Goal: Obtain resource: Obtain resource

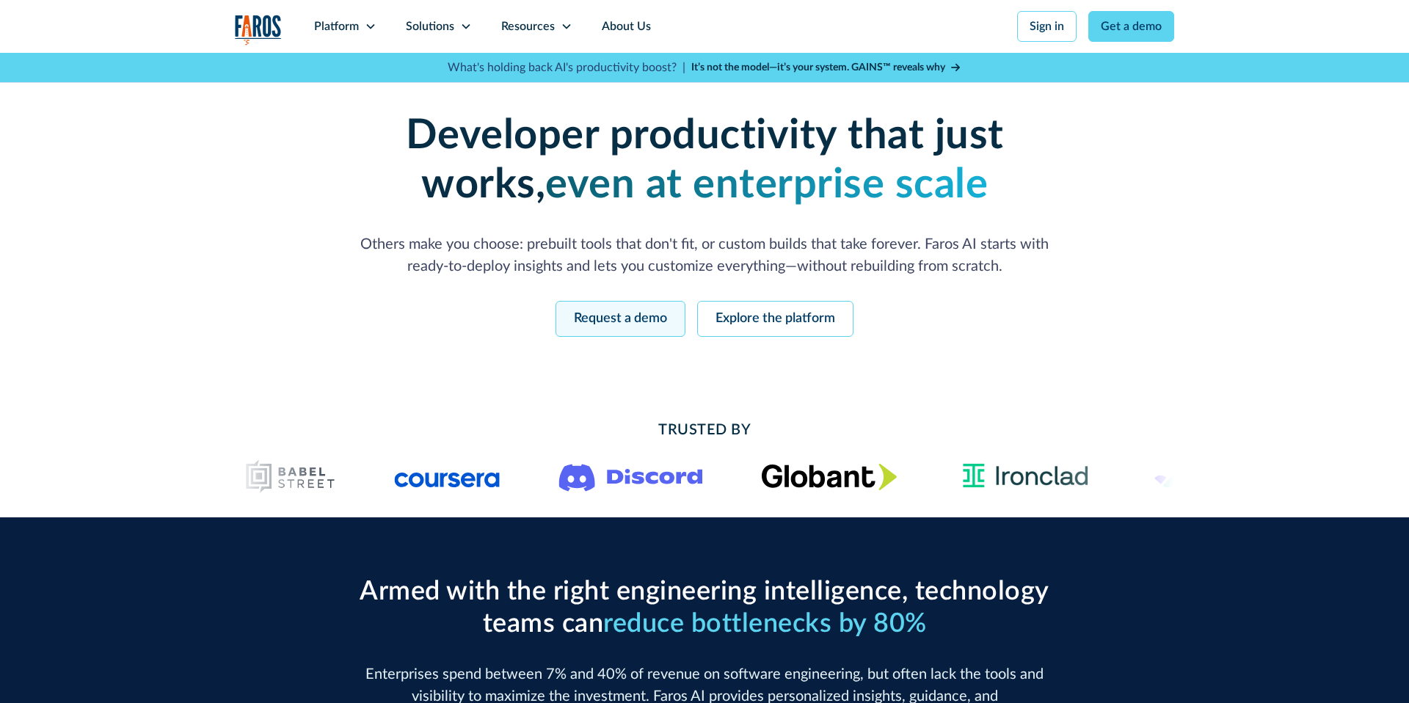
click at [631, 318] on link "Request a demo" at bounding box center [621, 319] width 130 height 36
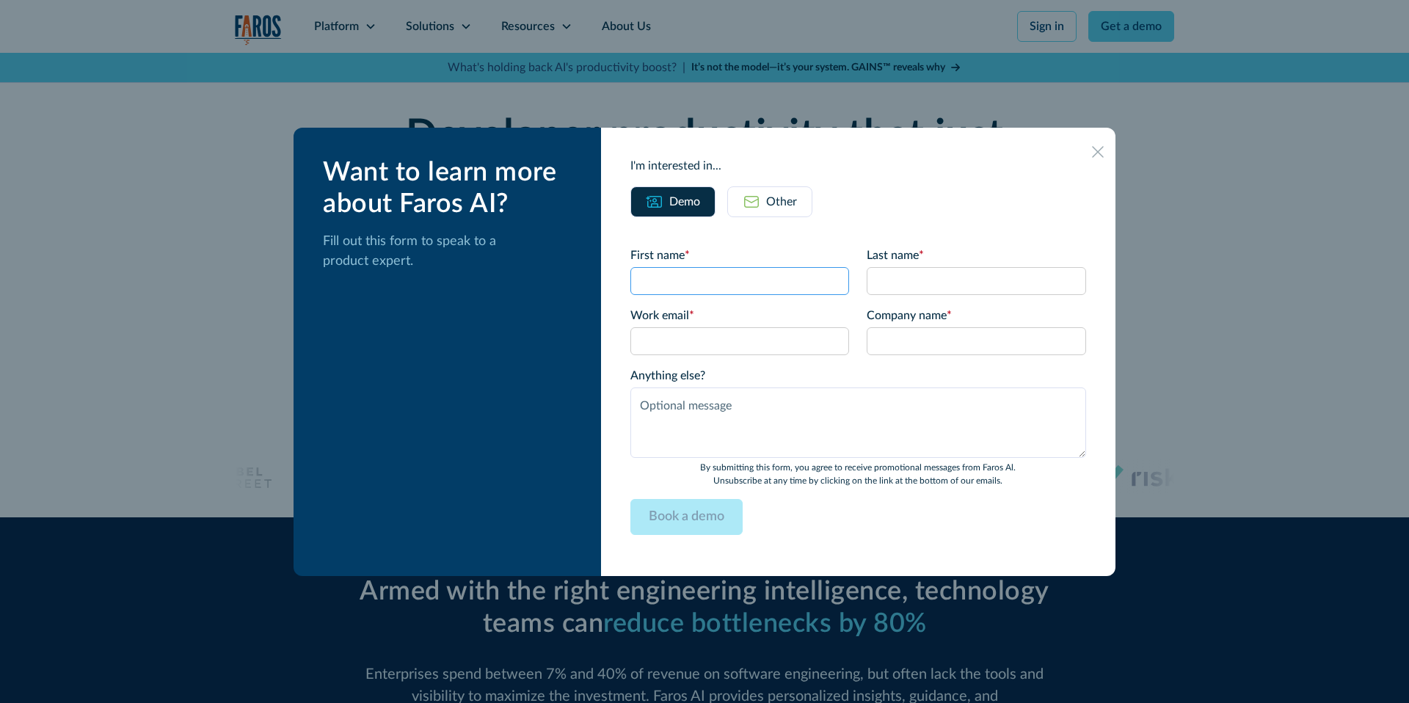
click at [732, 288] on input "First name *" at bounding box center [739, 281] width 219 height 28
type input "Shiran10"
click at [912, 283] on input "Last name *" at bounding box center [976, 281] width 219 height 28
type input "Markovich10"
click at [926, 326] on div "Company name * I'm reaching out for... Demo" at bounding box center [976, 331] width 219 height 48
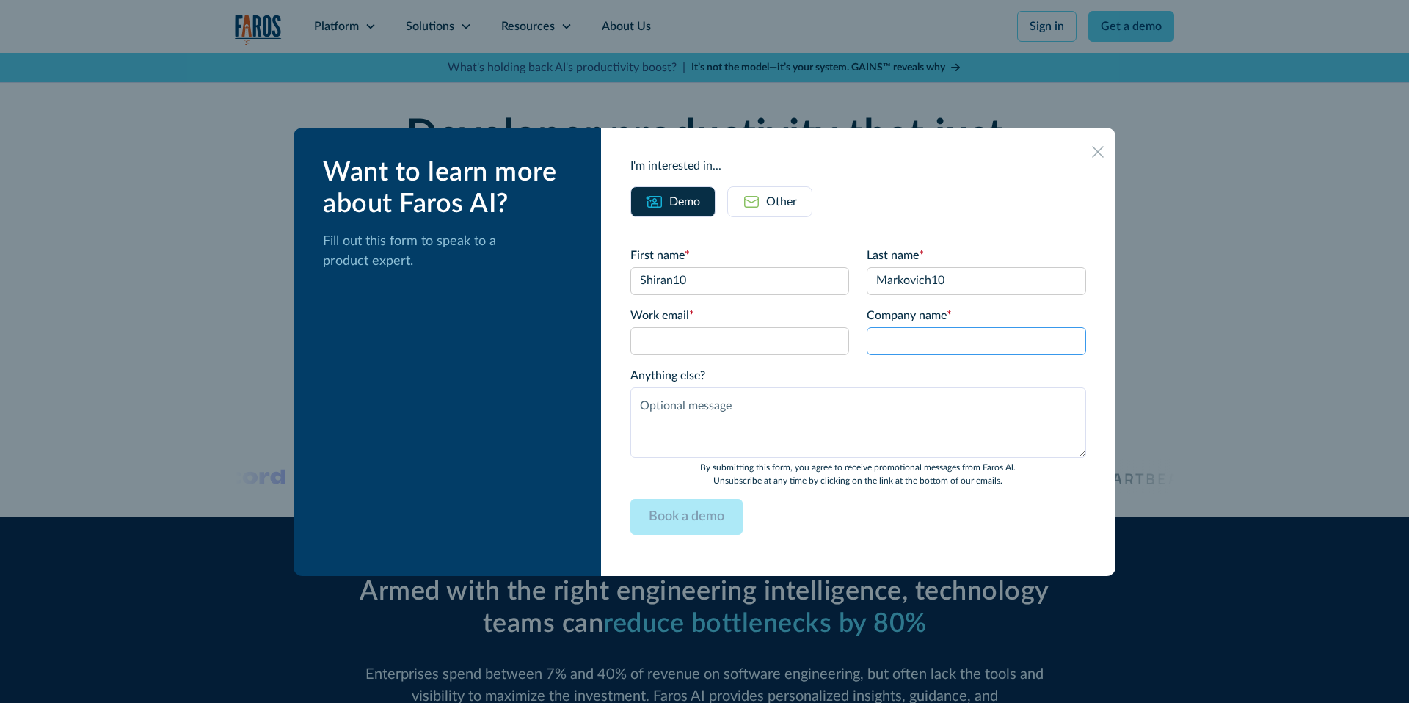
click at [912, 346] on input "Company name *" at bounding box center [976, 341] width 219 height 28
type input "kuki10"
click at [740, 346] on input "Work email *" at bounding box center [739, 341] width 219 height 28
click at [674, 343] on input "[EMAIL_ADDRESS][DOMAIN_NAME]" at bounding box center [739, 341] width 219 height 28
type input "[EMAIL_ADDRESS][DOMAIN_NAME]"
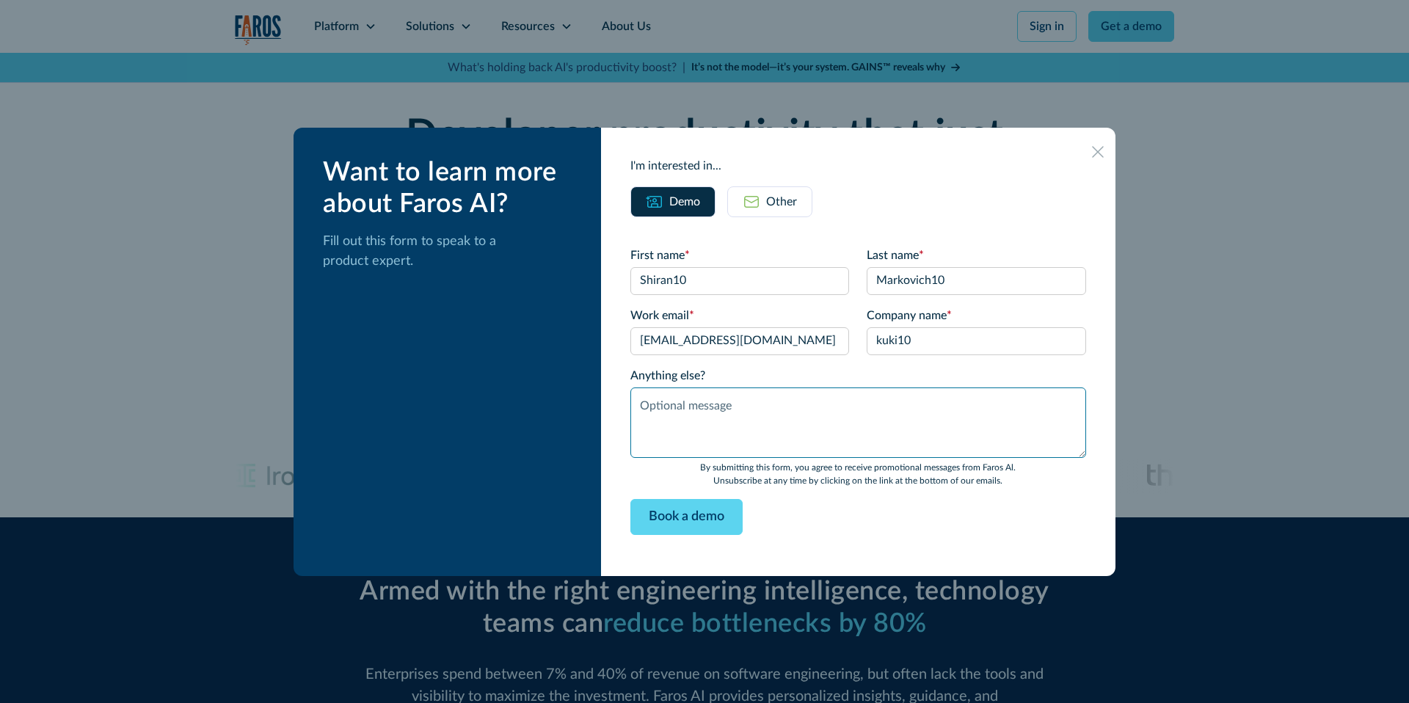
click at [686, 399] on textarea "Anything else?" at bounding box center [858, 423] width 456 height 70
type textarea "d"
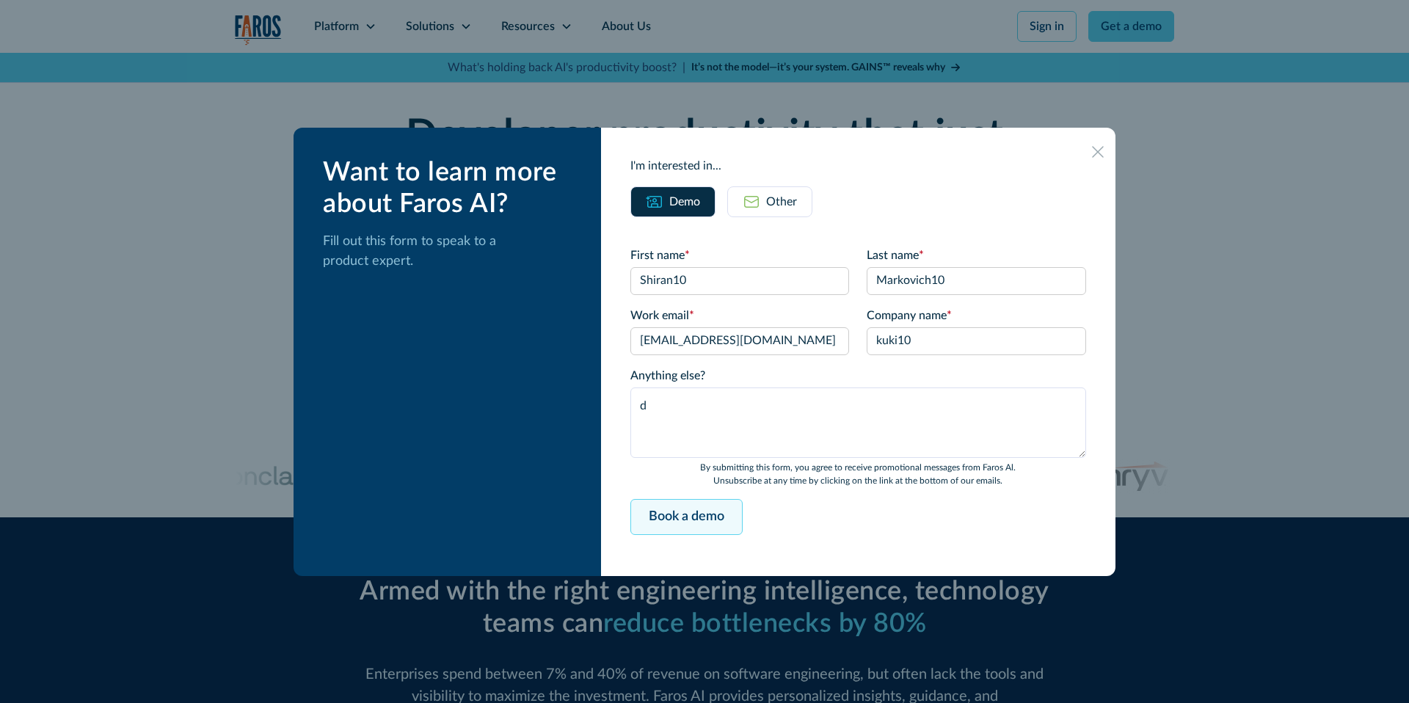
click at [680, 515] on input "Book a demo" at bounding box center [686, 517] width 112 height 36
type input "Please wait..."
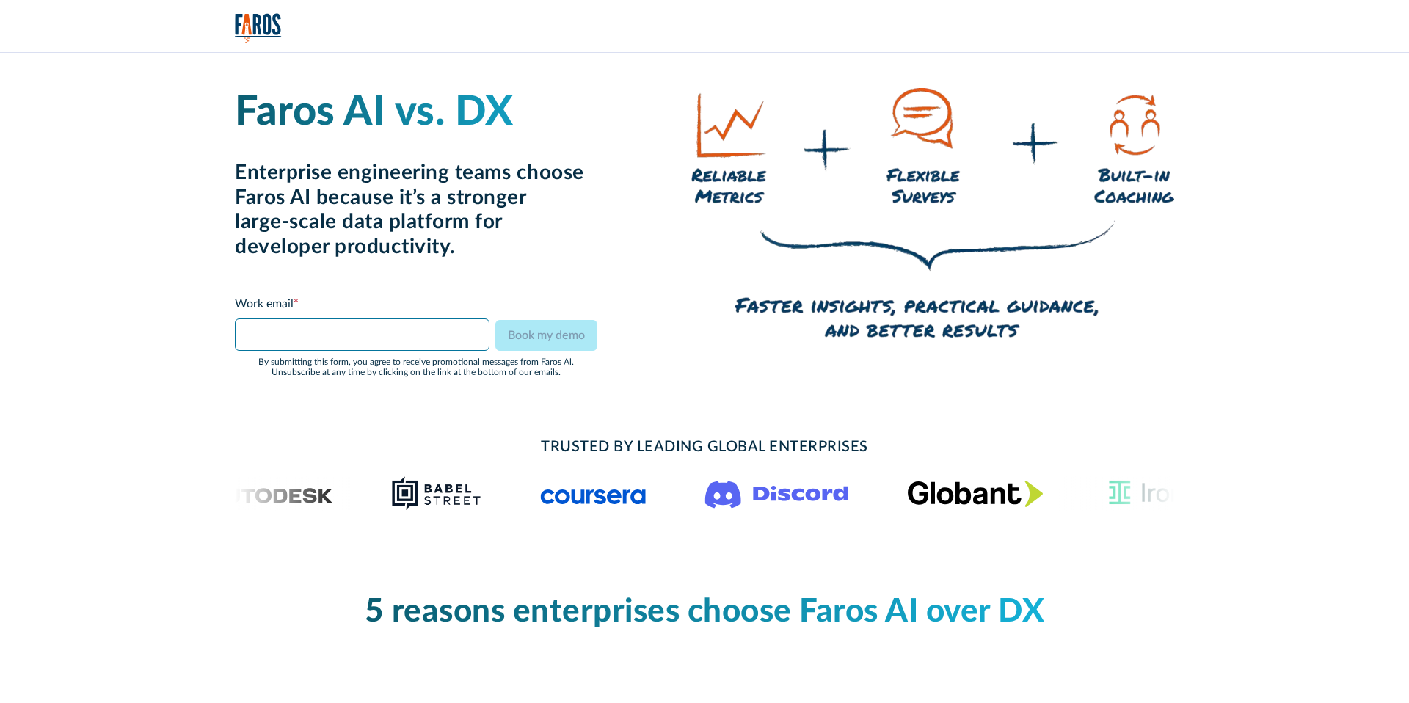
click at [309, 336] on input "Faros vs DX Form" at bounding box center [362, 335] width 255 height 32
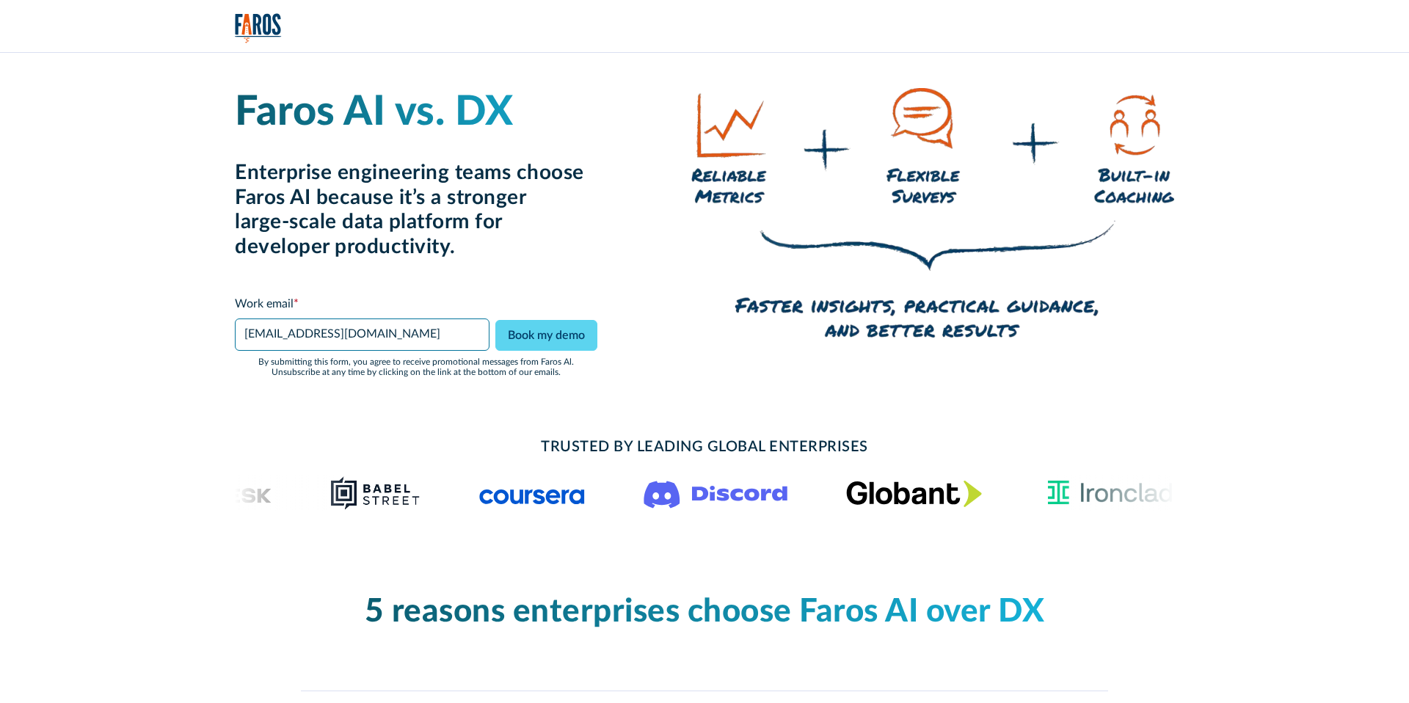
click at [274, 339] on input "shiran@kukistrategies.com" at bounding box center [362, 335] width 255 height 32
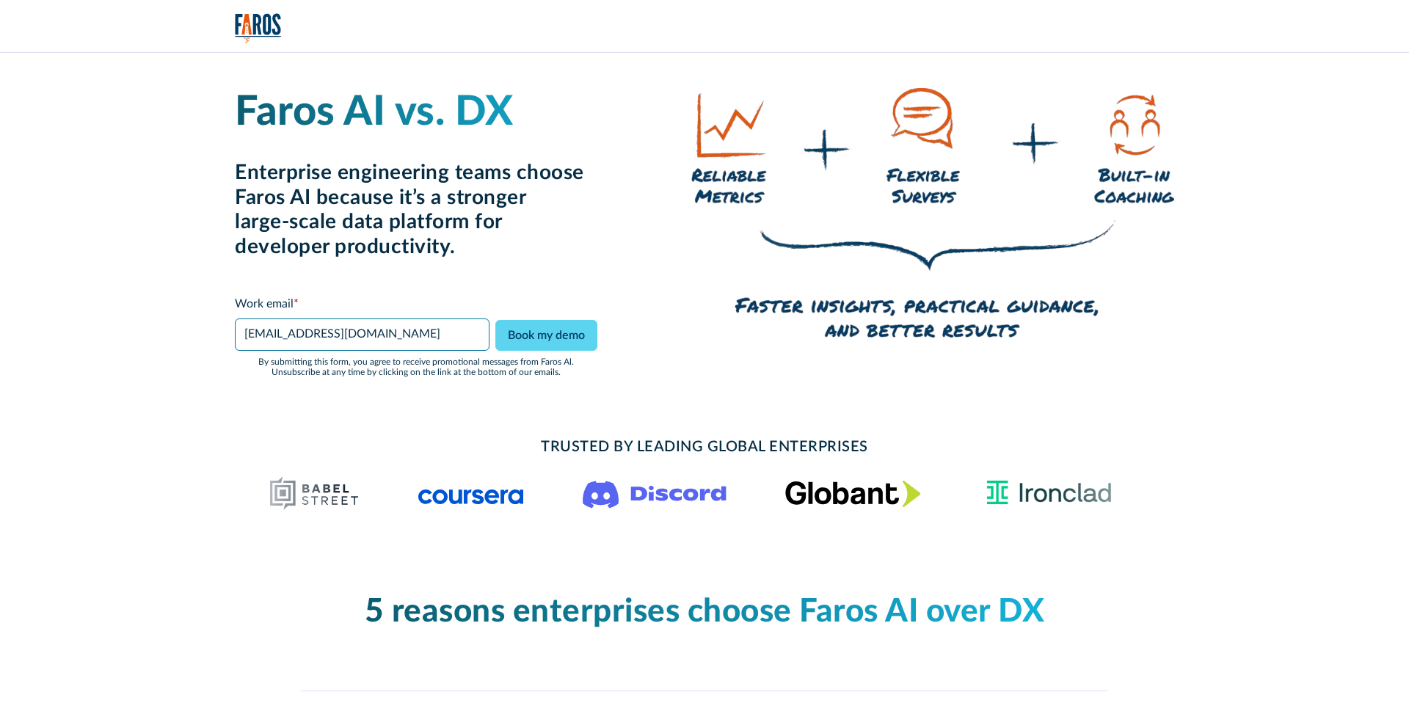
type input "shiran@kukistrategies.com"
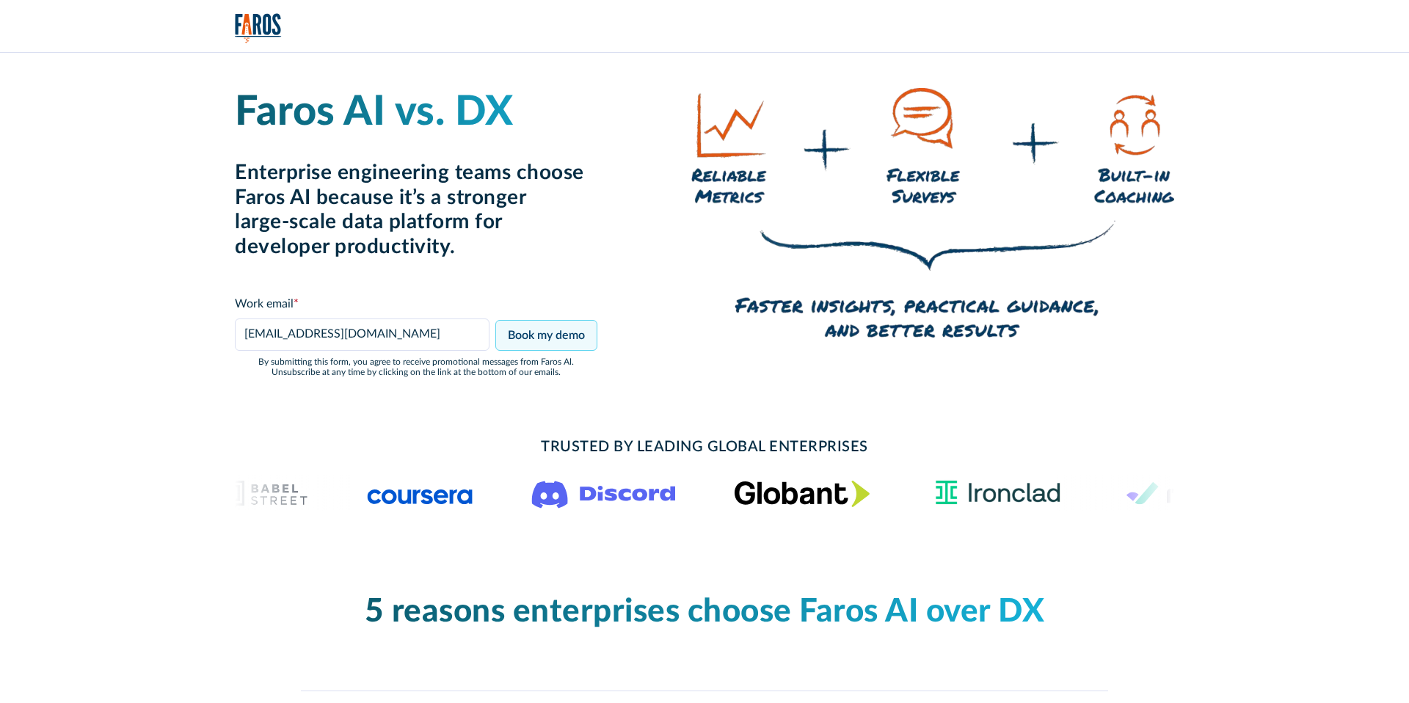
click at [546, 334] on input "Book my demo" at bounding box center [546, 335] width 102 height 31
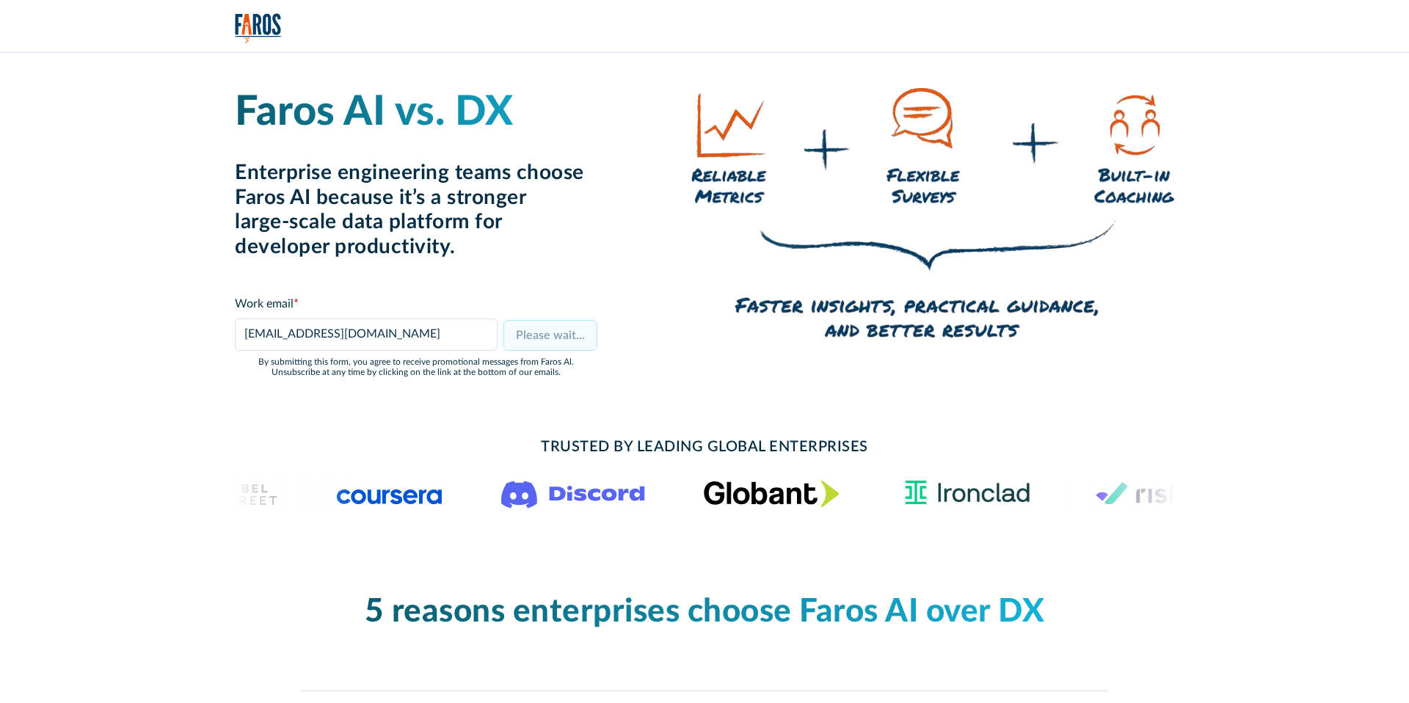
type input "Book my demo"
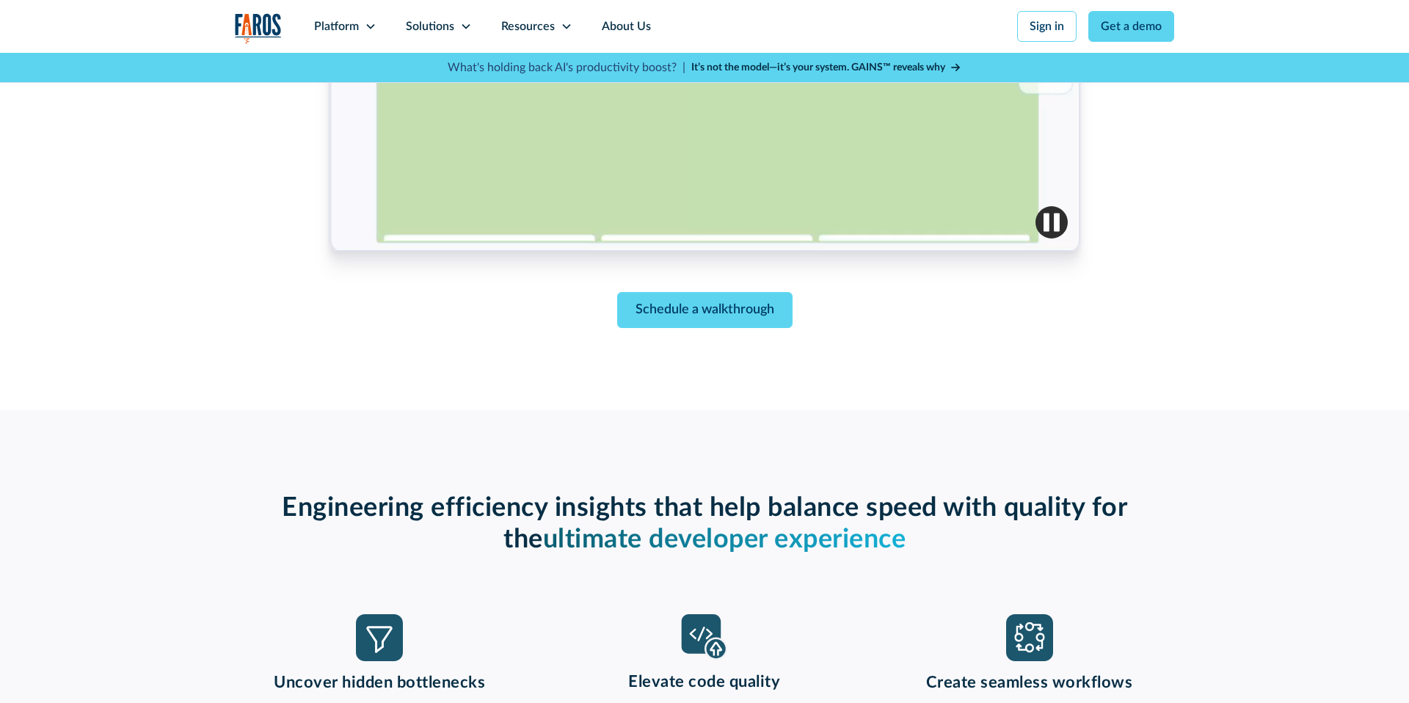
scroll to position [788, 0]
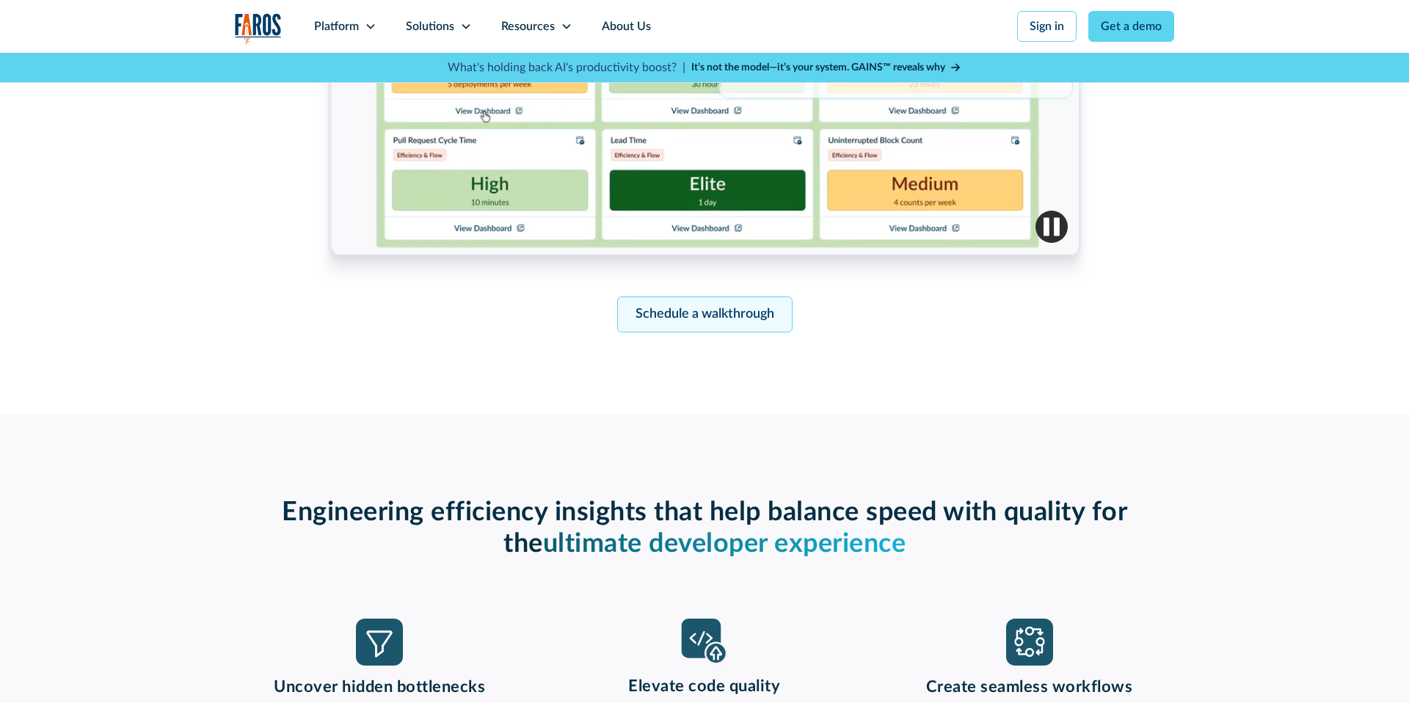
click at [697, 306] on link "Schedule a walkthrough" at bounding box center [704, 315] width 175 height 36
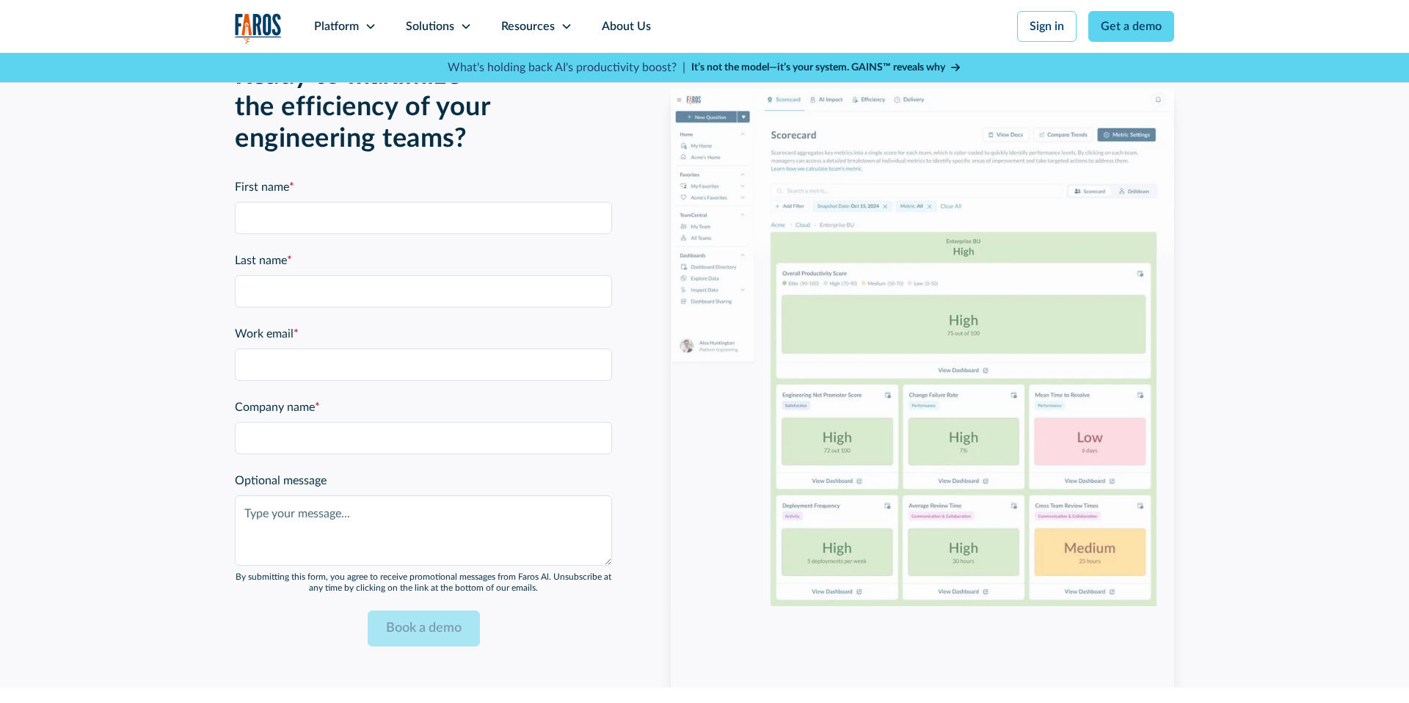
scroll to position [3285, 0]
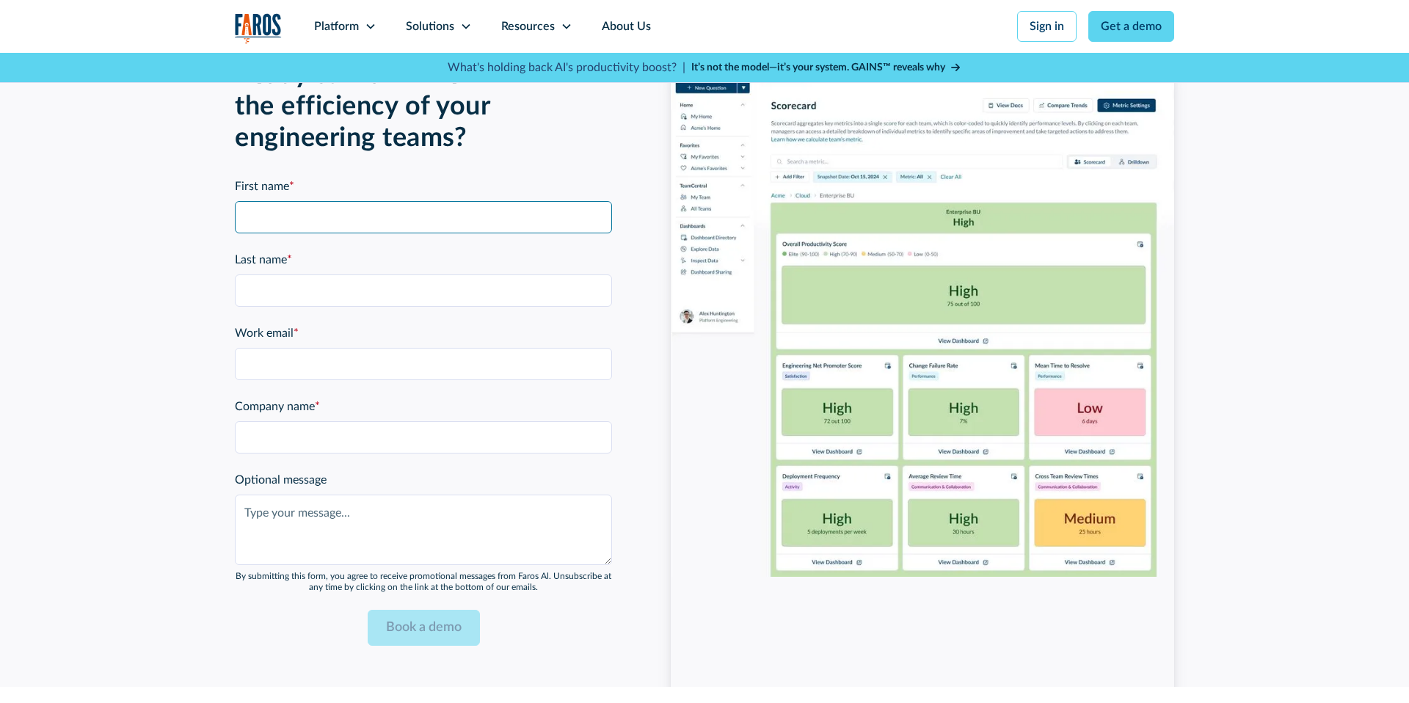
click at [448, 218] on input "First name *" at bounding box center [423, 217] width 377 height 32
type input "Shiran11"
click at [282, 280] on input "Product Pages Form" at bounding box center [423, 290] width 377 height 32
type input "Markovich11"
click at [319, 350] on input "Work email *" at bounding box center [423, 364] width 377 height 32
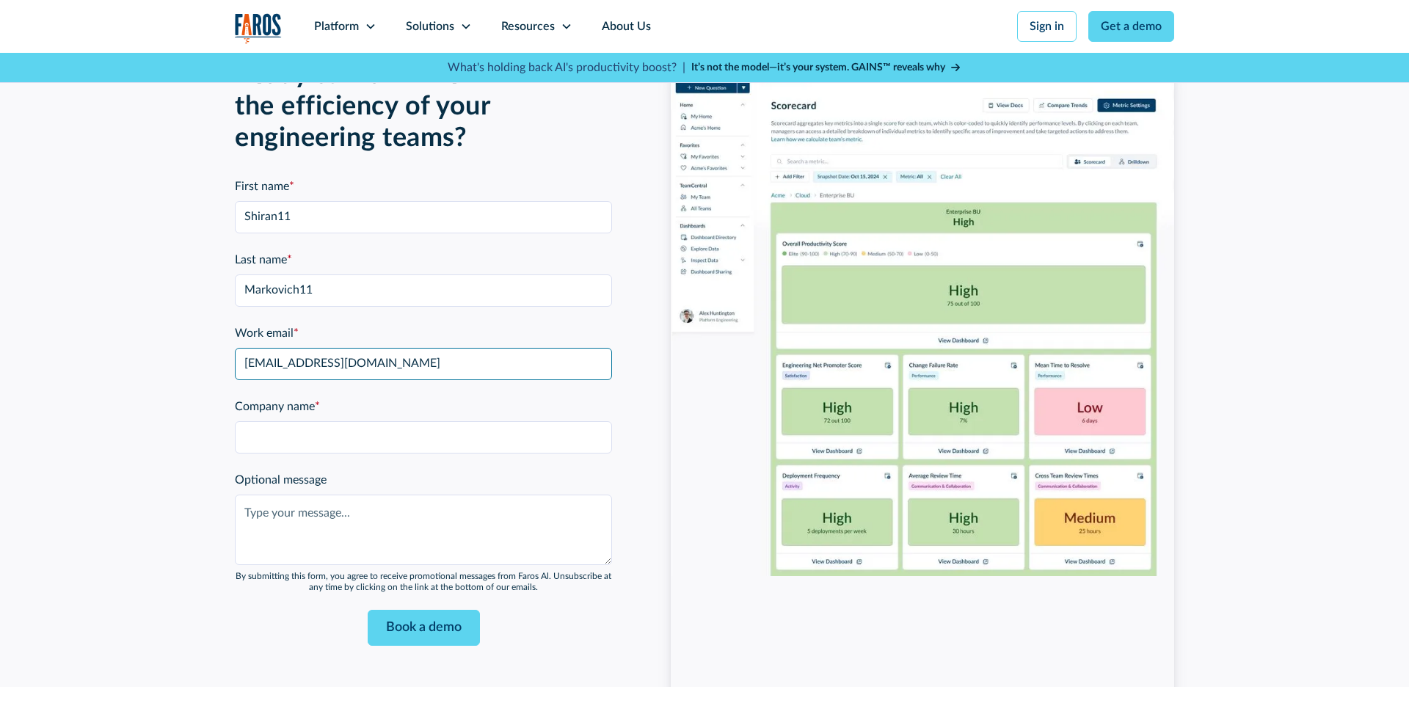
click at [274, 363] on input "[EMAIL_ADDRESS][DOMAIN_NAME]" at bounding box center [423, 364] width 377 height 32
type input "shiran1@kukistrategies.com"
click at [272, 440] on input "Company name *" at bounding box center [423, 437] width 377 height 32
type input "kuki11"
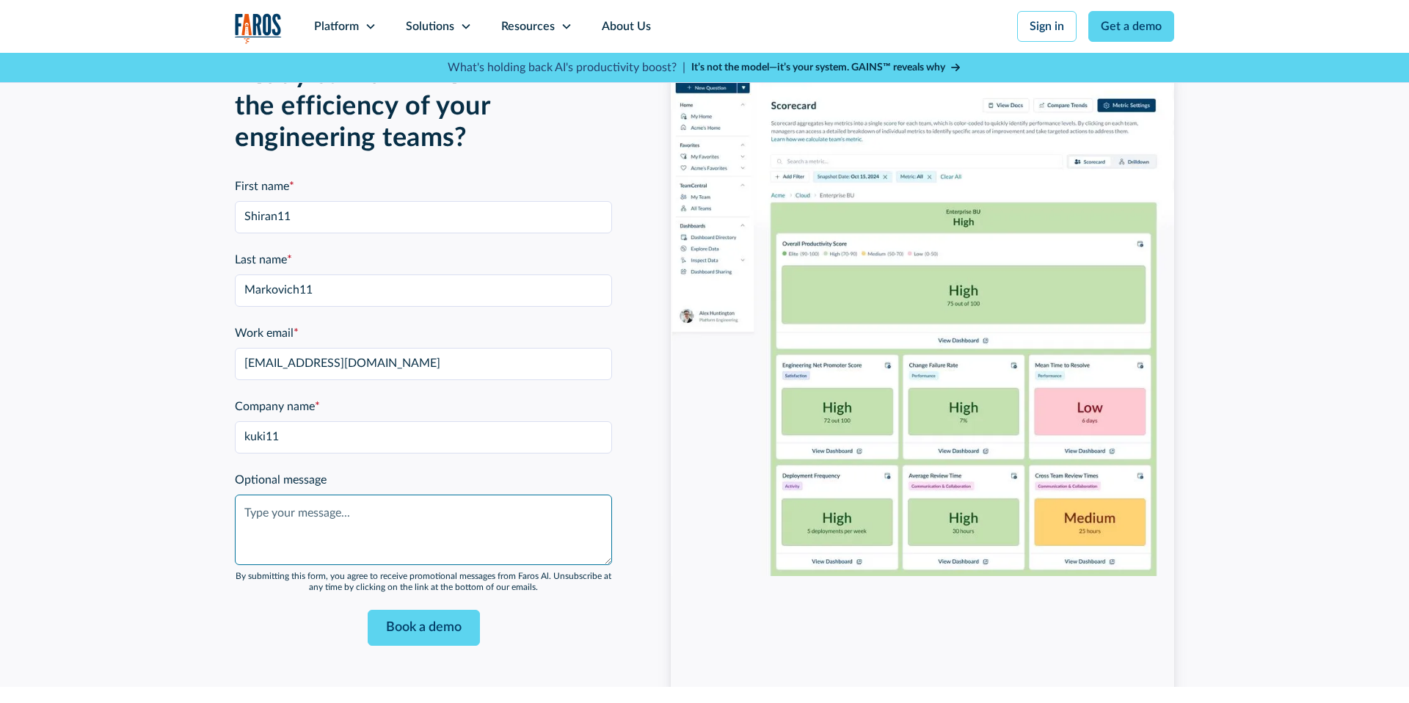
click at [326, 515] on textarea "Optional message" at bounding box center [423, 530] width 377 height 70
type textarea "d"
type textarea "h"
type textarea "test11"
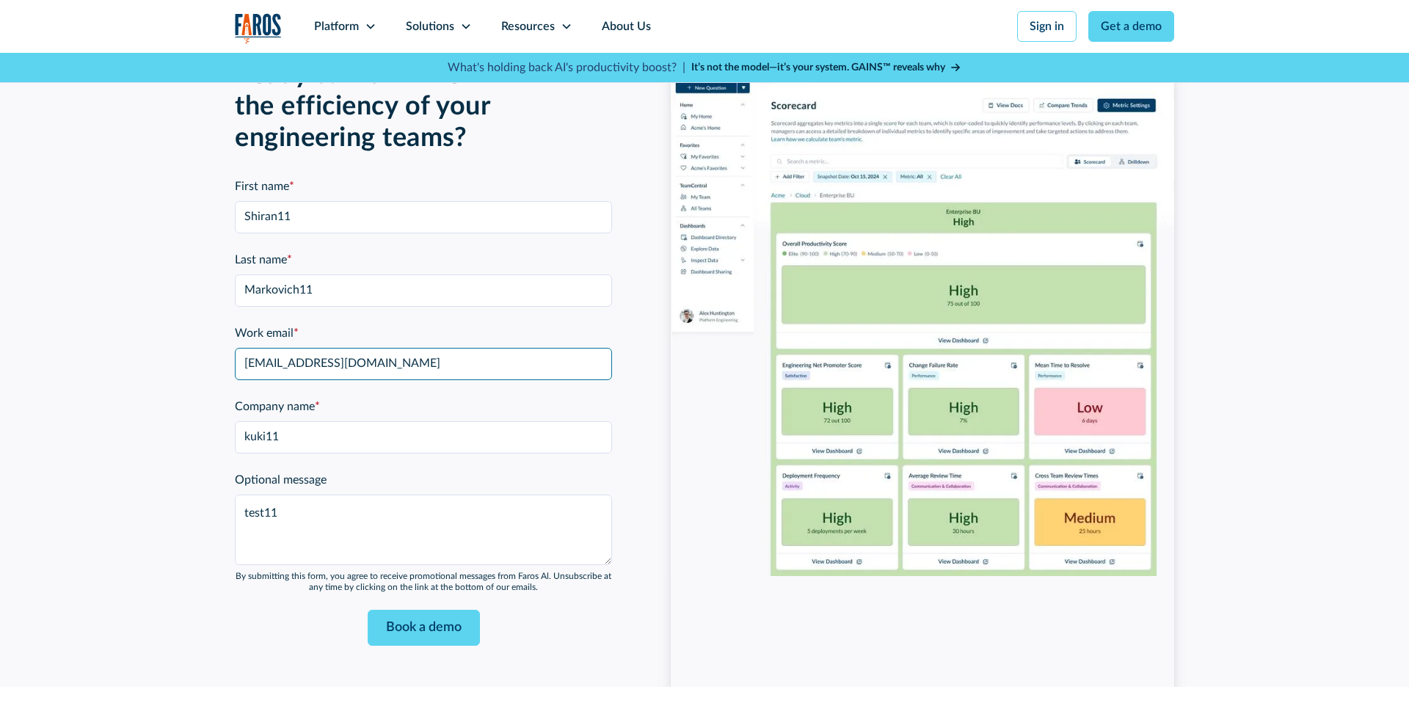
click at [282, 366] on input "[EMAIL_ADDRESS][DOMAIN_NAME]" at bounding box center [423, 364] width 377 height 32
type input "[EMAIL_ADDRESS][DOMAIN_NAME]"
click at [400, 628] on input "Book a demo" at bounding box center [424, 628] width 112 height 36
type input "Please wait..."
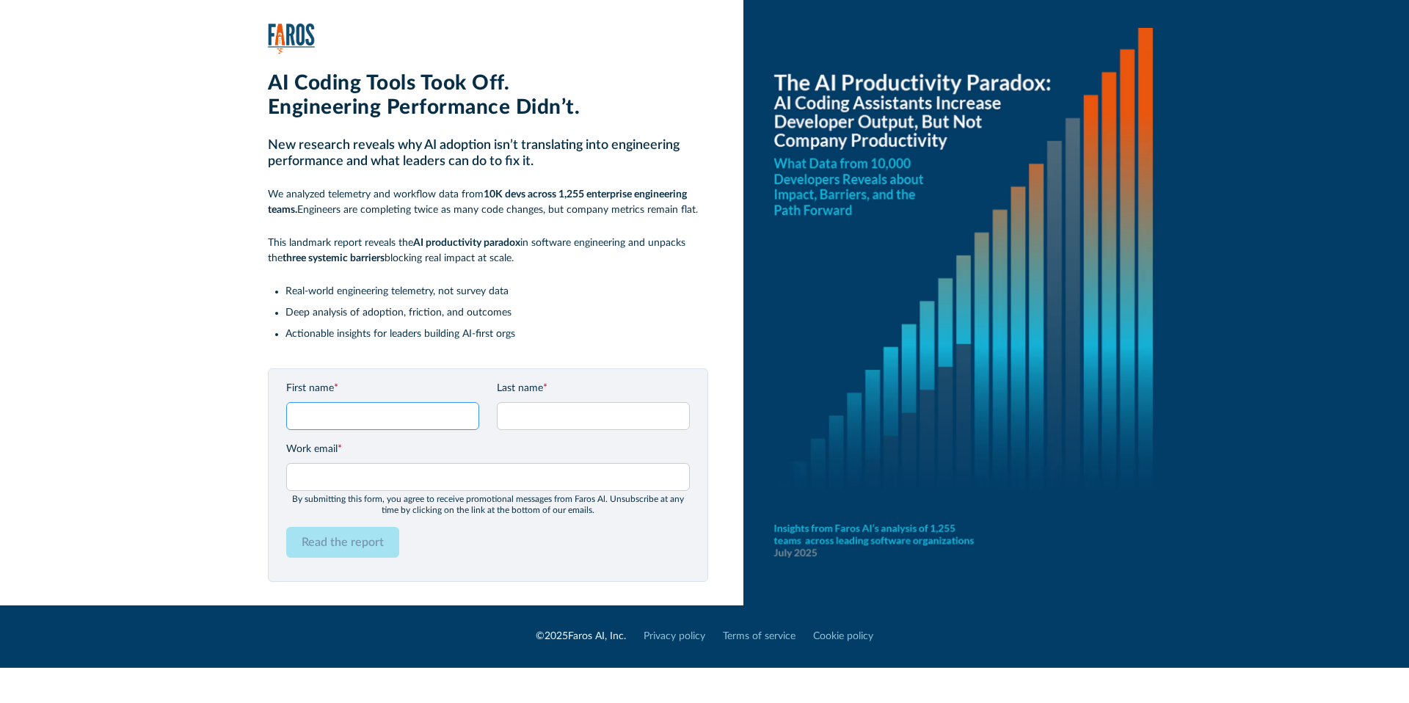
click at [332, 415] on input "First name *" at bounding box center [382, 416] width 193 height 28
type input "Shiran12"
click at [557, 404] on input "Last name *" at bounding box center [593, 416] width 193 height 28
type input "Markovich12"
click at [510, 482] on input "Work email *" at bounding box center [488, 477] width 404 height 28
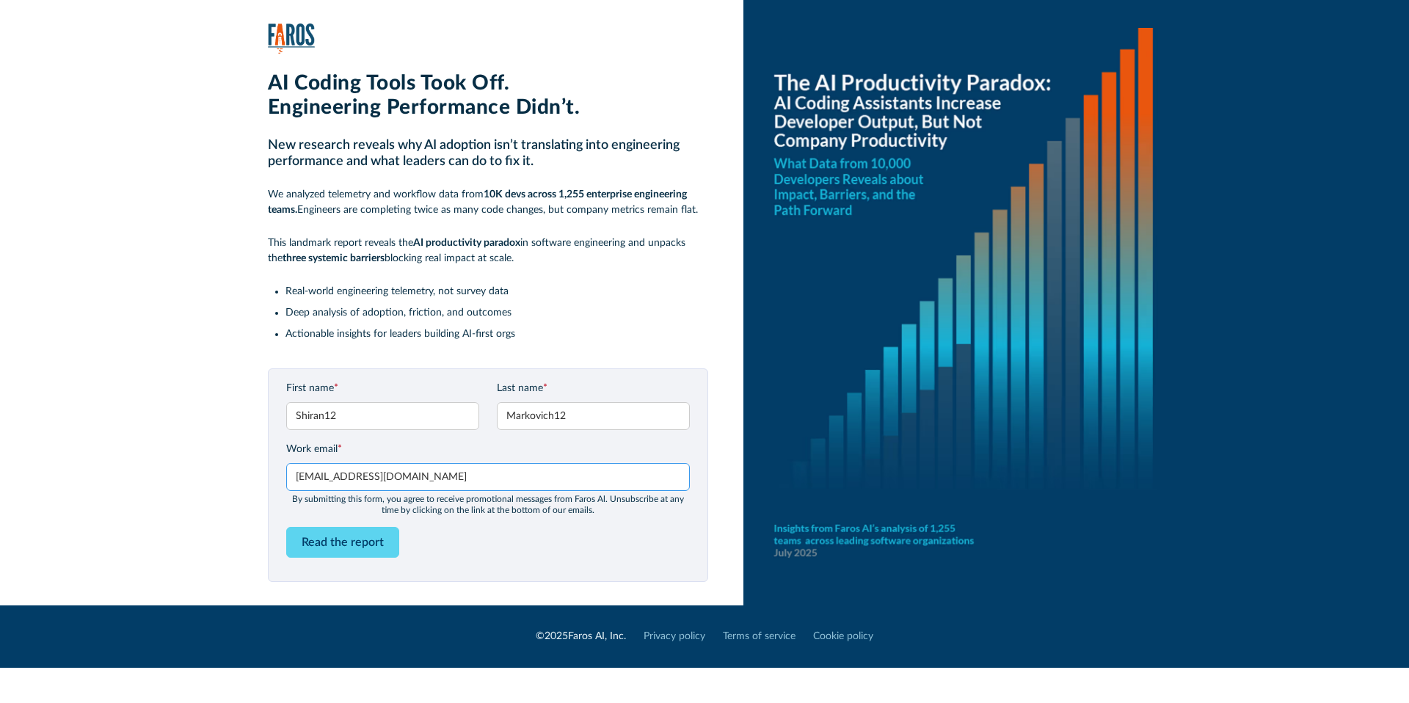
click at [325, 477] on input "[EMAIL_ADDRESS][DOMAIN_NAME]" at bounding box center [488, 477] width 404 height 28
type input "[EMAIL_ADDRESS][DOMAIN_NAME]"
click at [346, 548] on input "Read the report" at bounding box center [342, 542] width 113 height 31
type input "Please wait..."
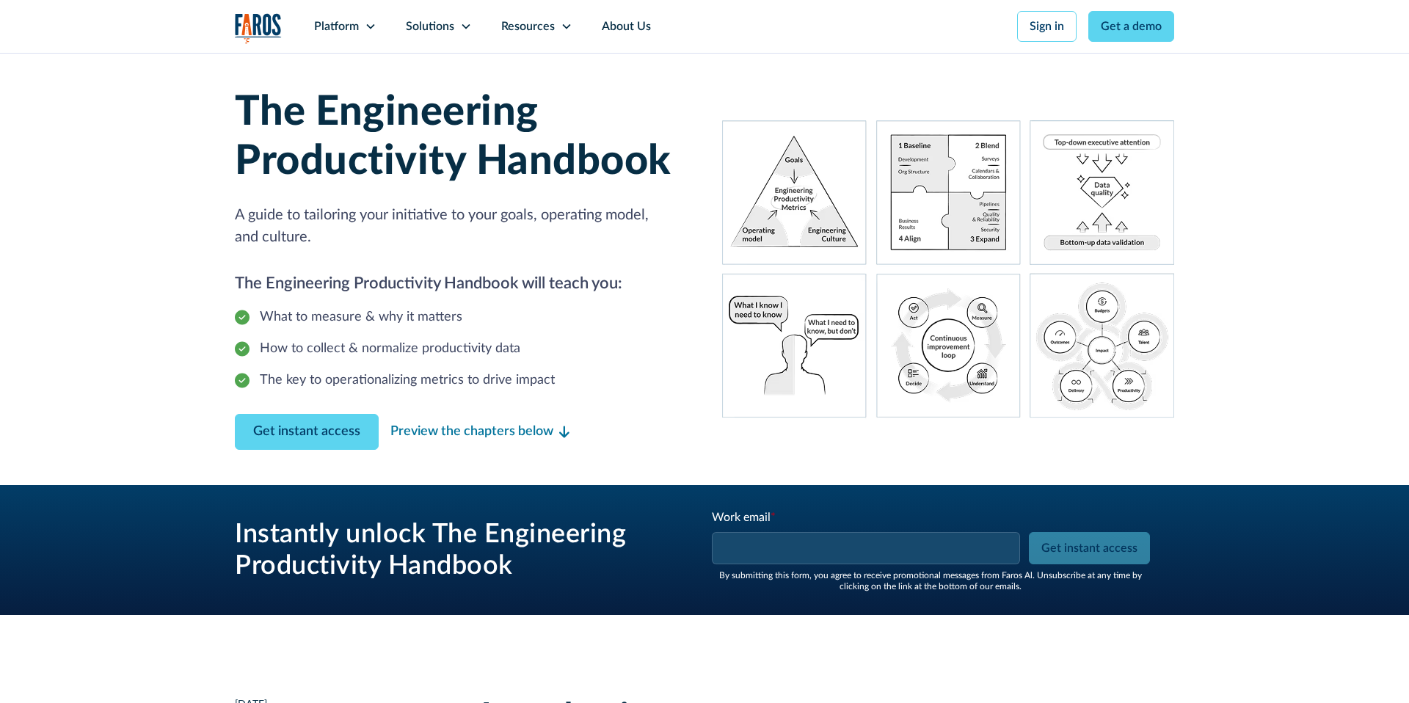
click at [335, 412] on div "The Engineering Productivity Handbook A guide to tailoring your initiative to y…" at bounding box center [461, 251] width 452 height 326
click at [316, 438] on link "Get instant access" at bounding box center [307, 432] width 144 height 36
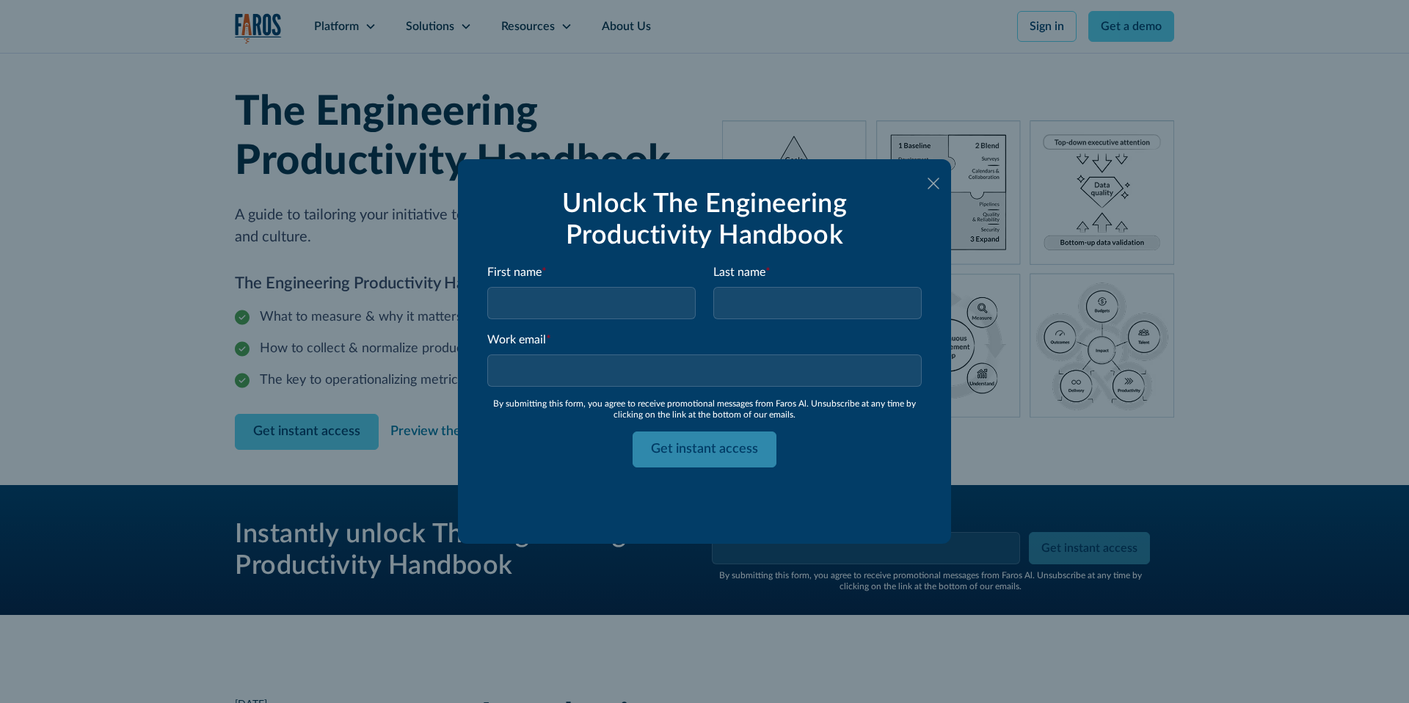
click at [617, 308] on input "Email Form" at bounding box center [591, 303] width 208 height 32
click at [609, 309] on input "Email Form" at bounding box center [591, 303] width 208 height 32
click at [599, 309] on input "Email Form" at bounding box center [591, 303] width 208 height 32
type input "[DEMOGRAPHIC_DATA]"
click at [837, 313] on input "Last name *" at bounding box center [817, 303] width 208 height 32
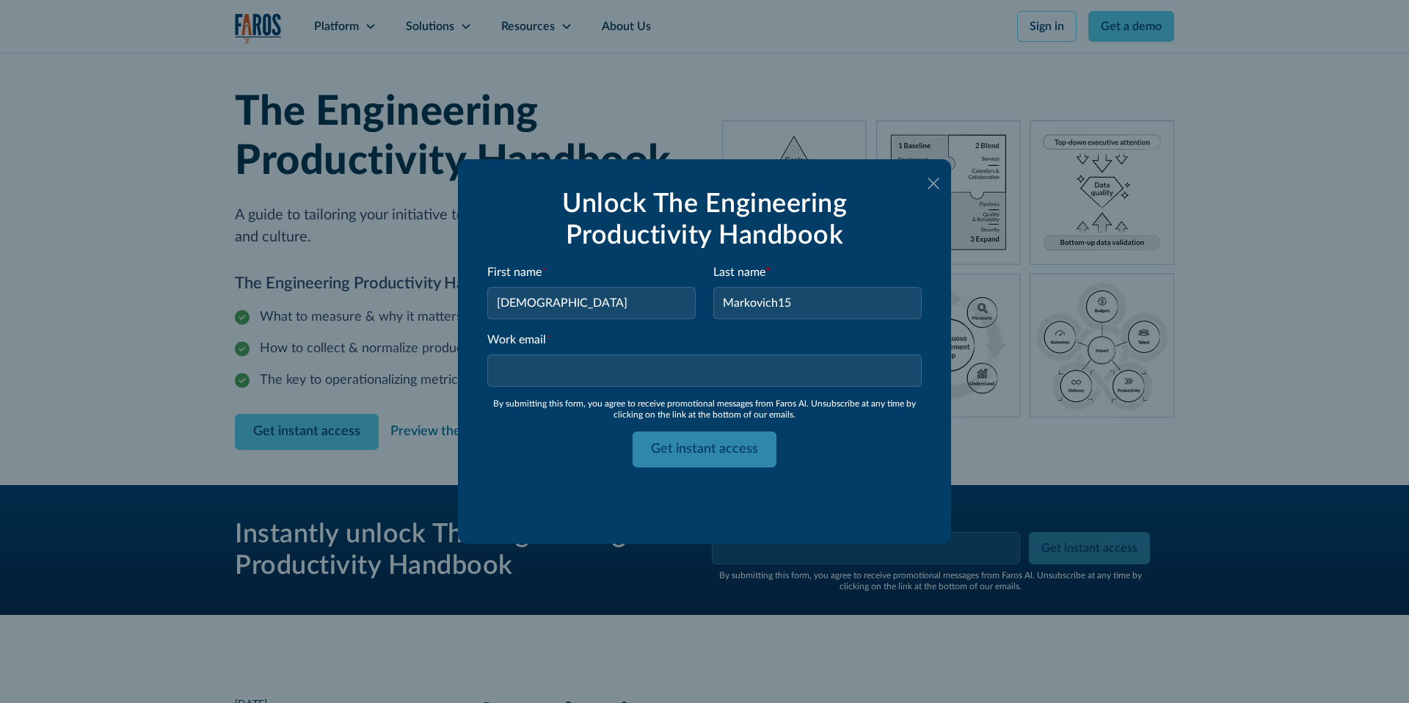
type input "Markovich15"
click at [697, 387] on div "Work email * Please enter a valid business email address." at bounding box center [704, 359] width 434 height 56
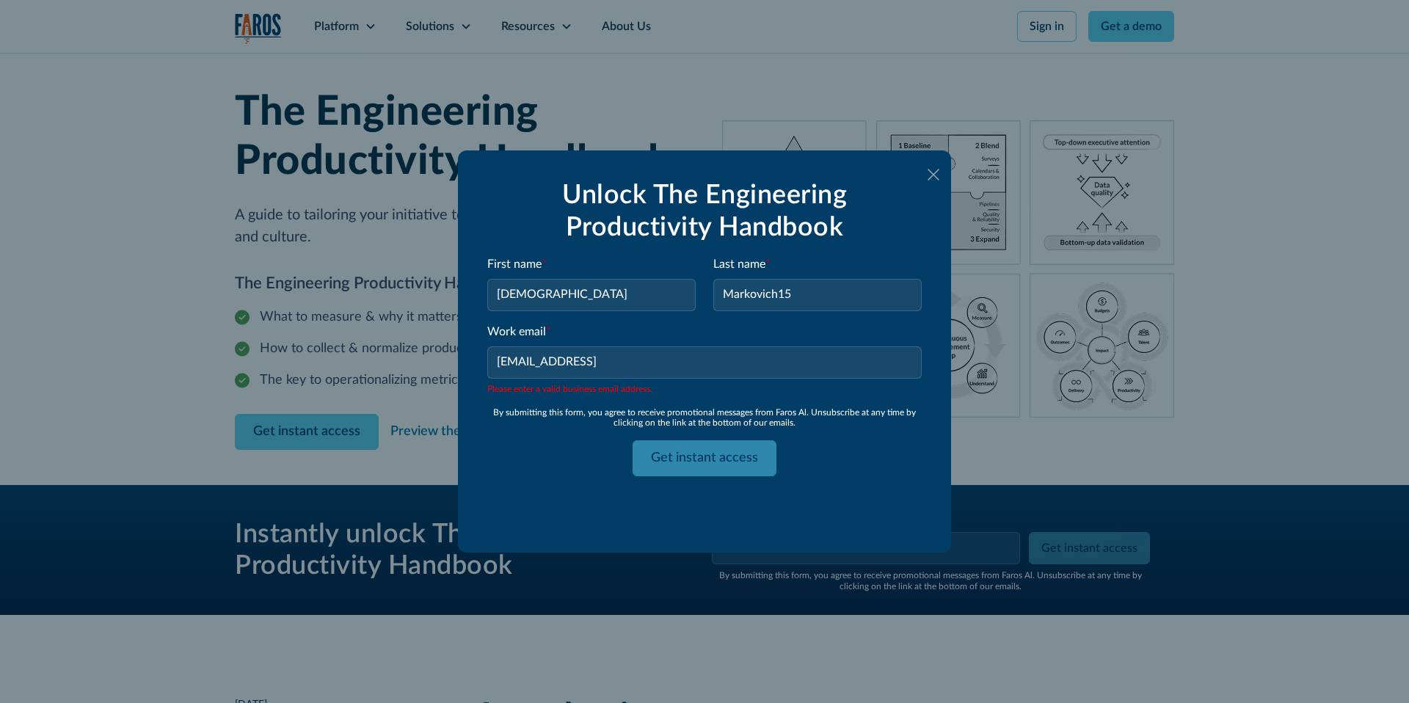
type input "[EMAIL_ADDRESS][DOMAIN_NAME]"
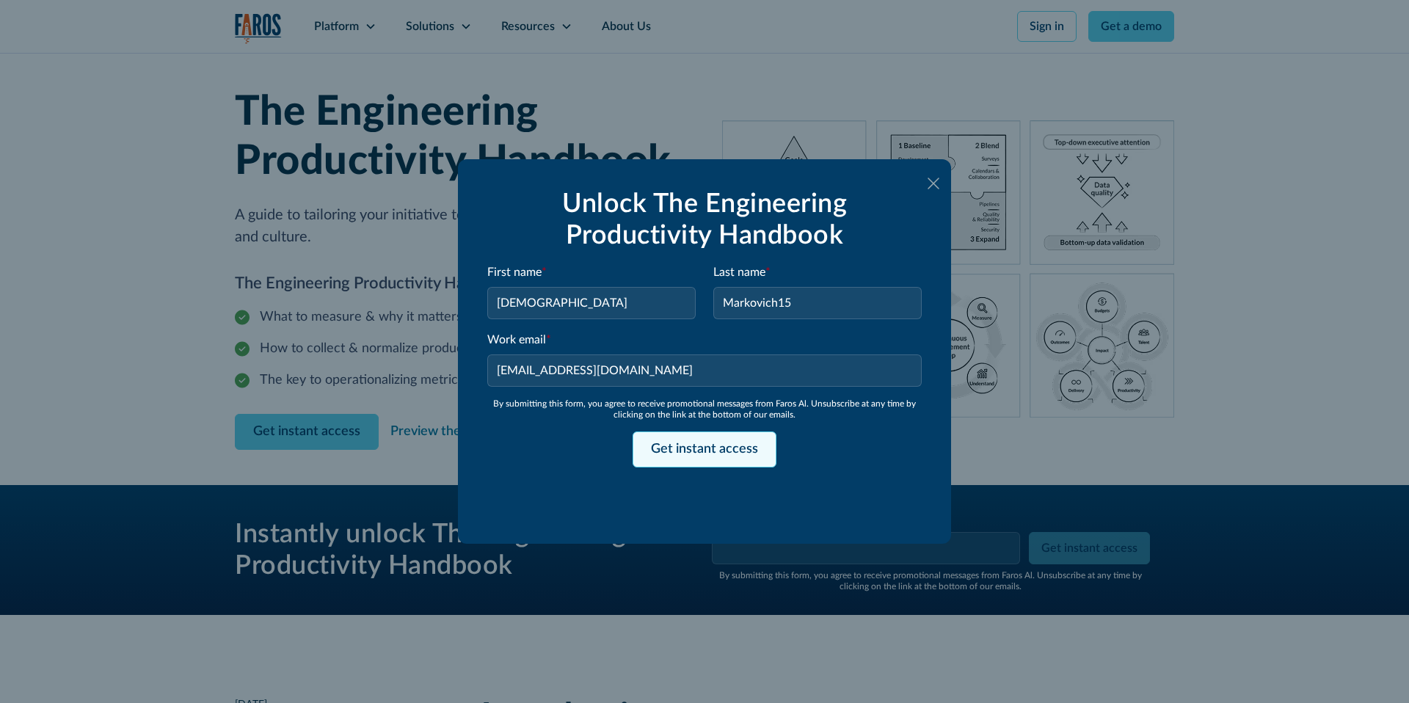
click at [680, 446] on input "Get instant access" at bounding box center [705, 450] width 144 height 36
type input "Get instant access"
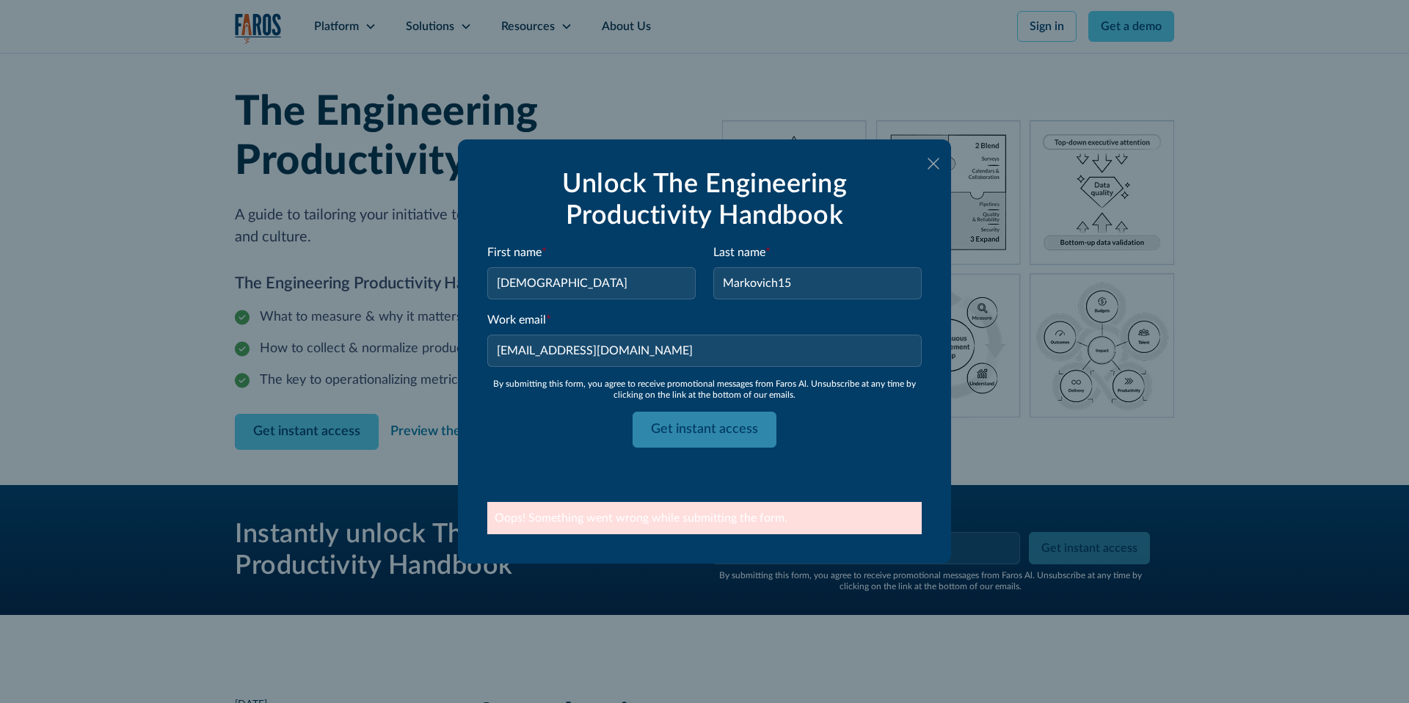
click at [611, 522] on div "Oops! Something went wrong while submitting the form." at bounding box center [705, 518] width 420 height 18
click at [617, 522] on div "Oops! Something went wrong while submitting the form." at bounding box center [705, 518] width 420 height 18
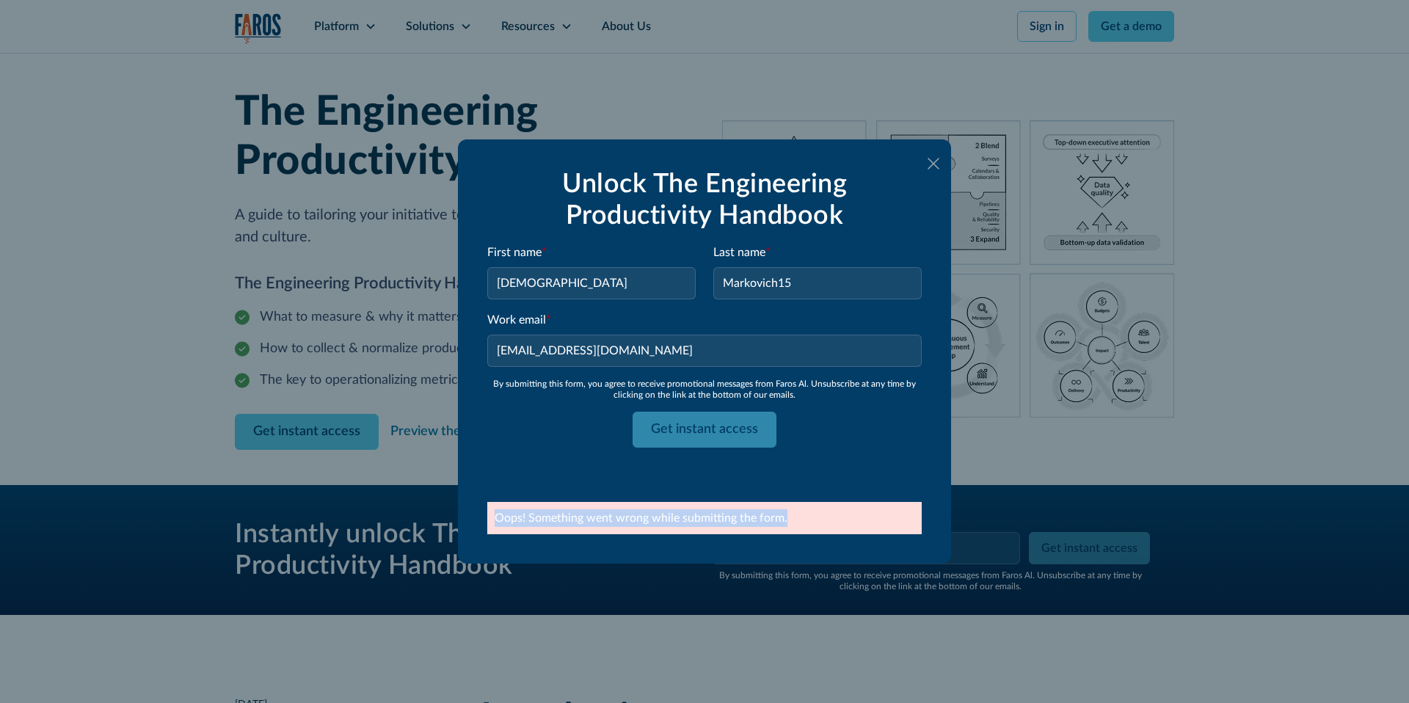
click at [617, 522] on div "Oops! Something went wrong while submitting the form." at bounding box center [705, 518] width 420 height 18
click at [584, 476] on form "Unlock The Engineering Productivity Handbook First name * Shiran15 Last name * …" at bounding box center [704, 332] width 434 height 326
click at [932, 163] on icon at bounding box center [934, 163] width 12 height 11
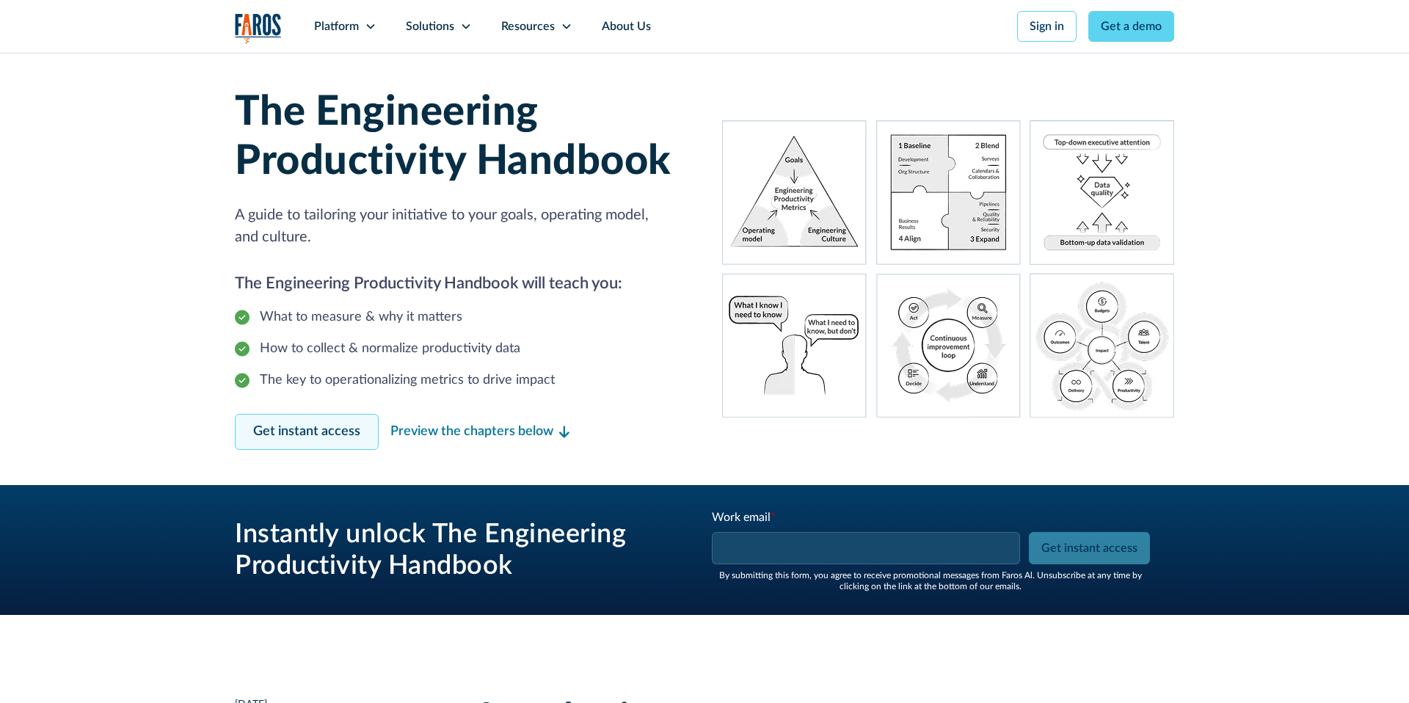
click at [322, 419] on link "Get instant access" at bounding box center [307, 432] width 144 height 36
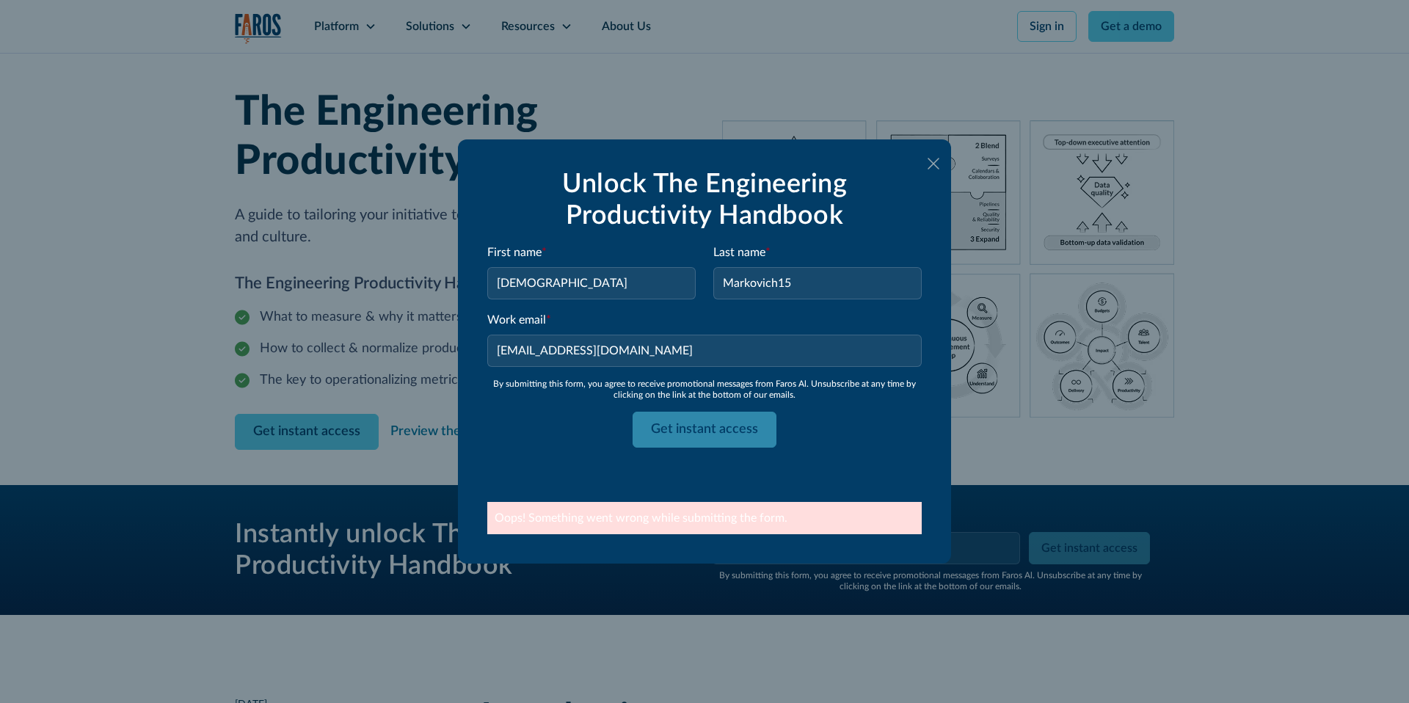
click at [589, 274] on input "[DEMOGRAPHIC_DATA]" at bounding box center [591, 283] width 208 height 32
click at [706, 425] on div "Get instant access" at bounding box center [704, 430] width 434 height 36
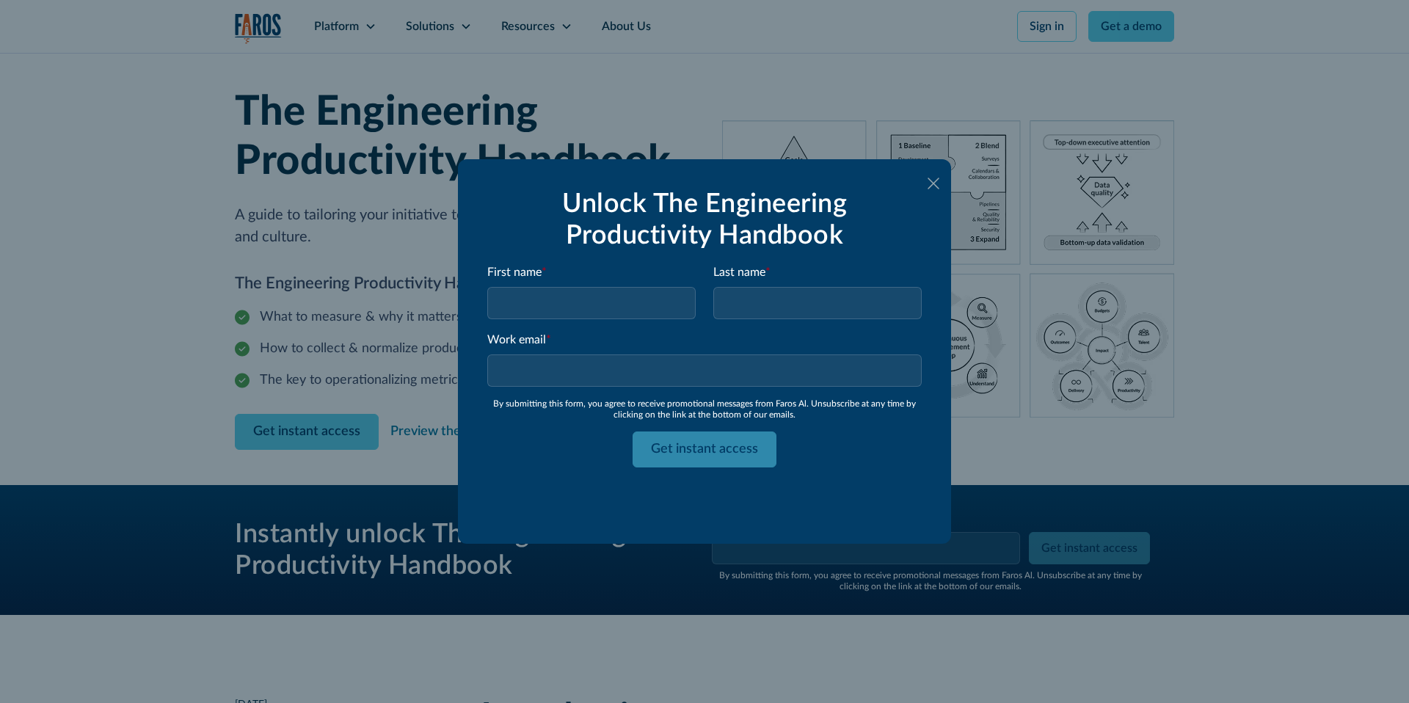
click at [542, 315] on input "Email Form" at bounding box center [591, 303] width 208 height 32
type input "[DEMOGRAPHIC_DATA]"
click at [844, 326] on form "Unlock The Engineering Productivity Handbook First name * Shiran15 Last name * …" at bounding box center [704, 352] width 434 height 326
click at [830, 305] on input "Last name *" at bounding box center [817, 303] width 208 height 32
type input "ma15"
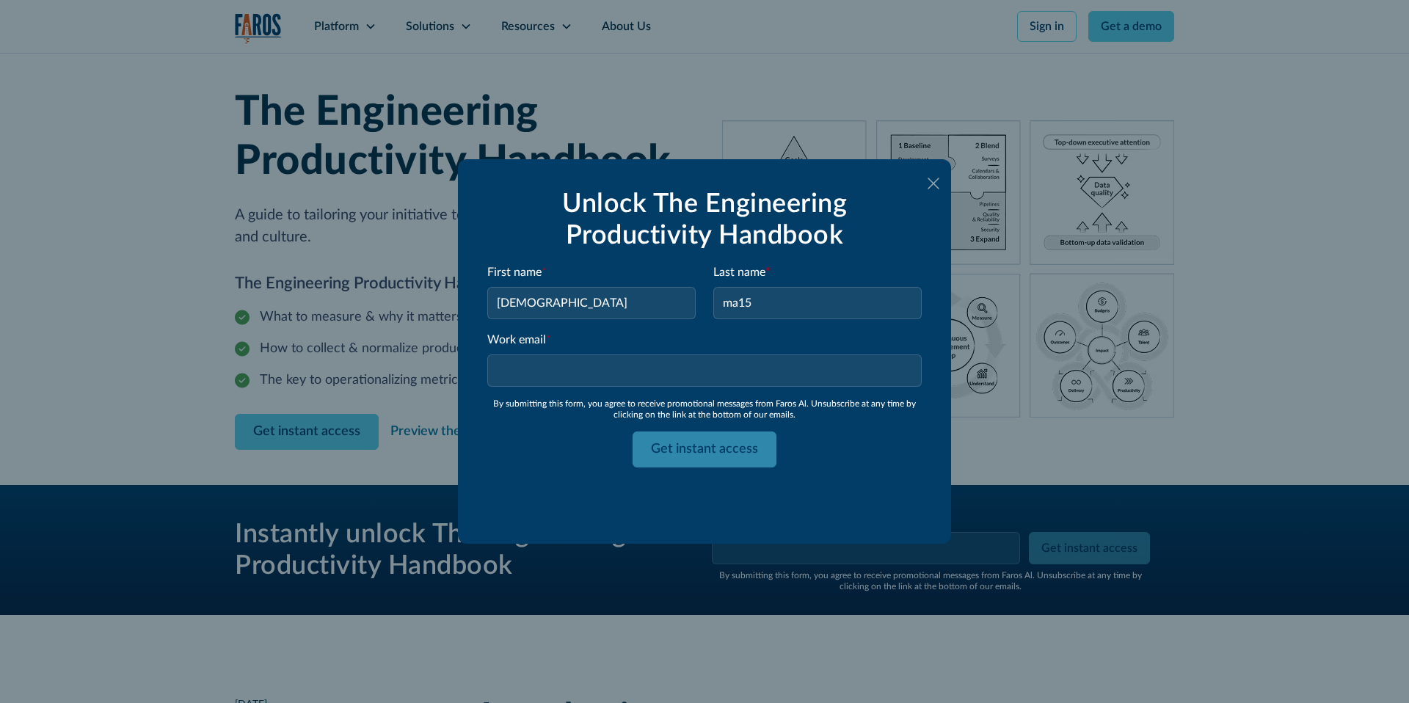
click at [735, 371] on input "Work email *" at bounding box center [704, 370] width 434 height 32
click at [528, 371] on input "[EMAIL_ADDRESS][DOMAIN_NAME]" at bounding box center [704, 370] width 434 height 32
type input "[EMAIL_ADDRESS][DOMAIN_NAME]"
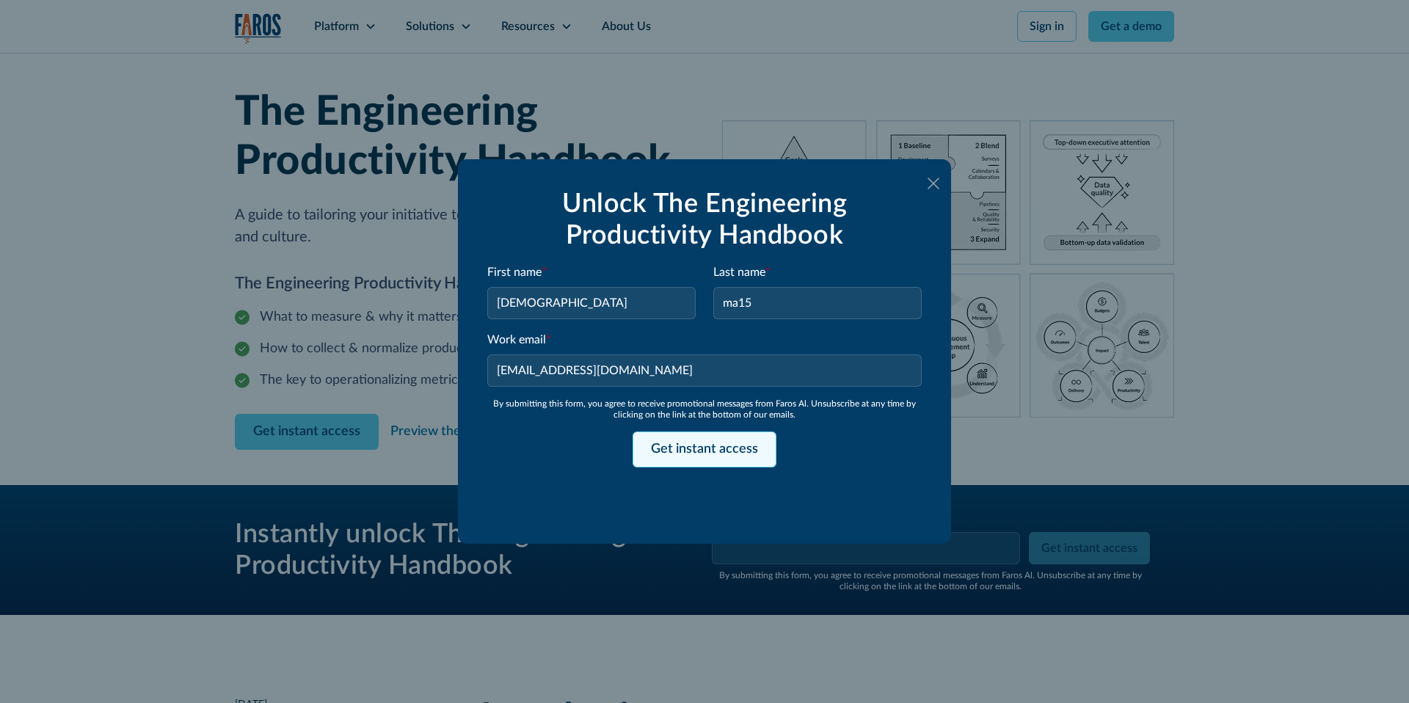
click at [709, 434] on input "Get instant access" at bounding box center [705, 450] width 144 height 36
type input "Get instant access"
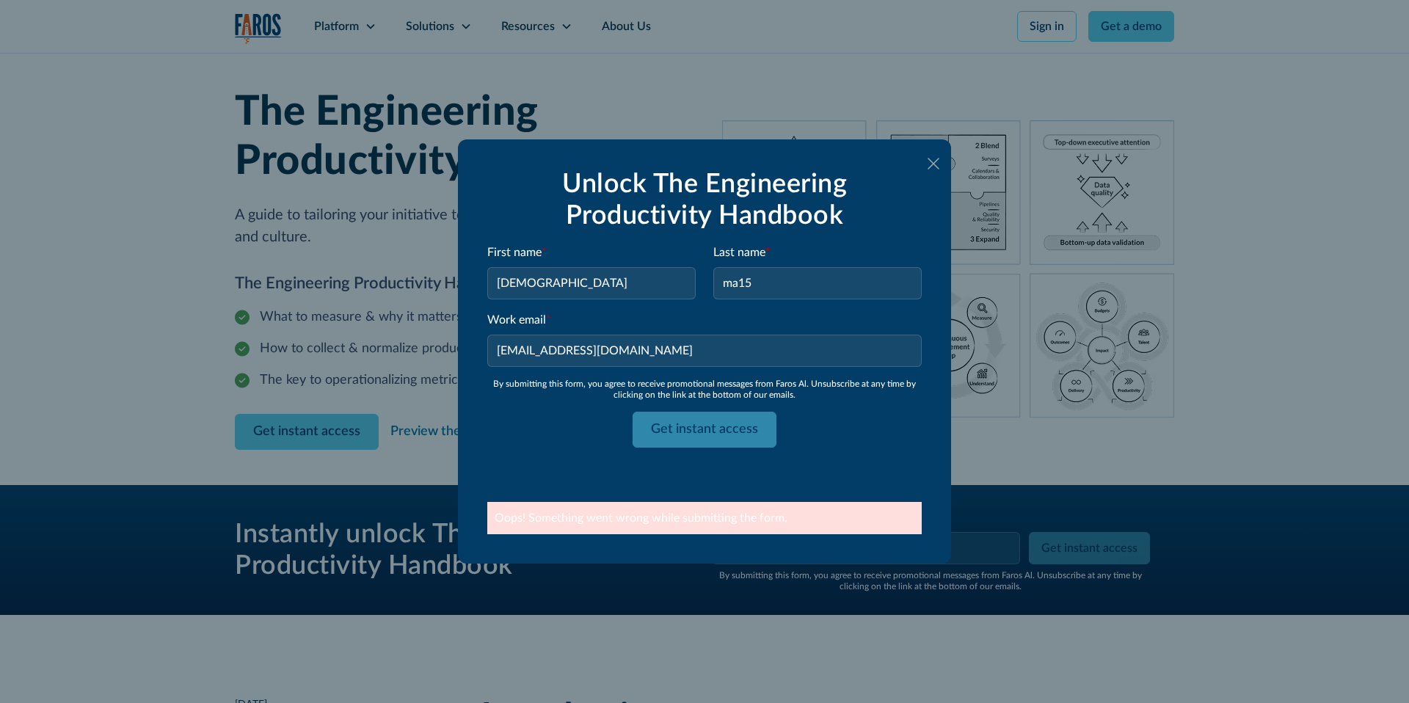
click at [761, 186] on div "Unlock The Engineering Productivity Handbook" at bounding box center [704, 200] width 434 height 63
click at [933, 166] on icon at bounding box center [934, 164] width 12 height 12
